Goal: Navigation & Orientation: Understand site structure

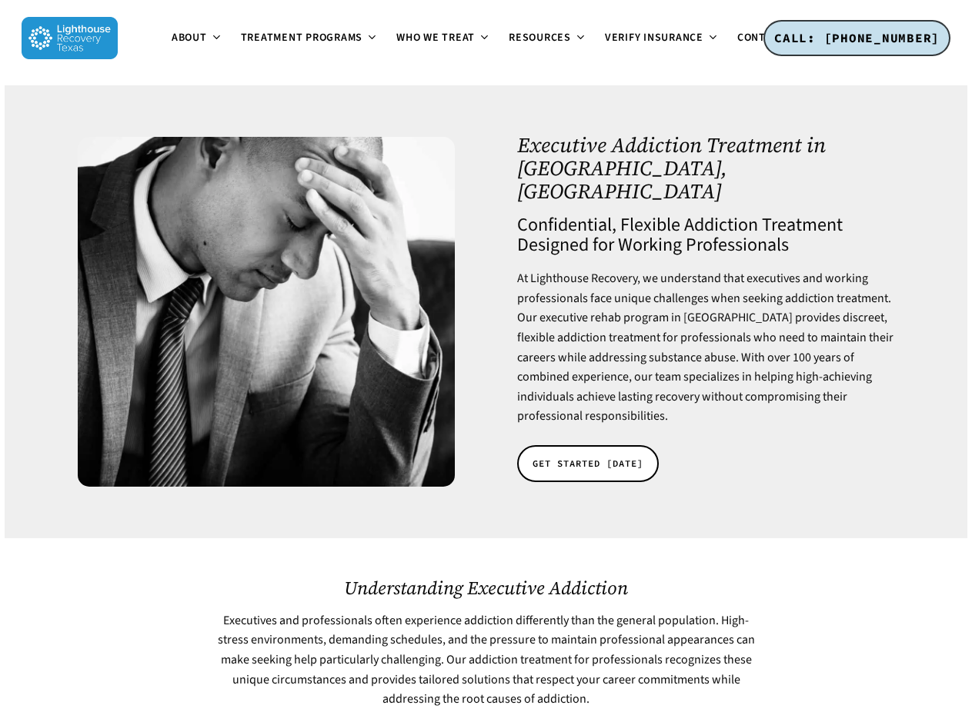
click at [172, 45] on span "About" at bounding box center [189, 37] width 35 height 15
click at [241, 45] on span "Treatment Programs" at bounding box center [302, 37] width 122 height 15
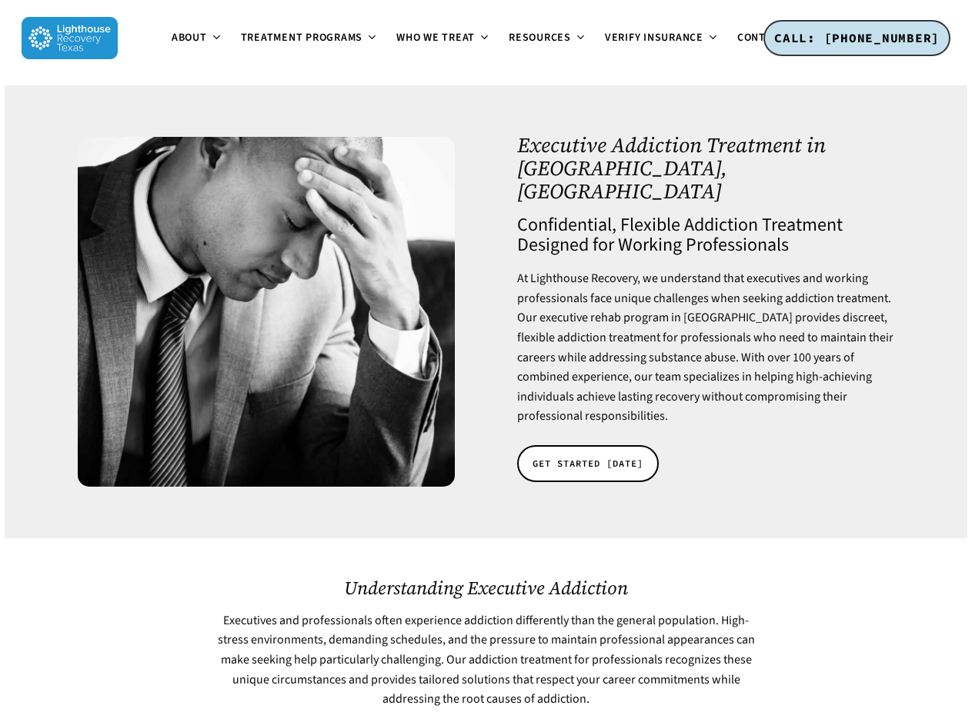
click at [509, 45] on span "Resources" at bounding box center [540, 37] width 62 height 15
